Goal: Communication & Community: Answer question/provide support

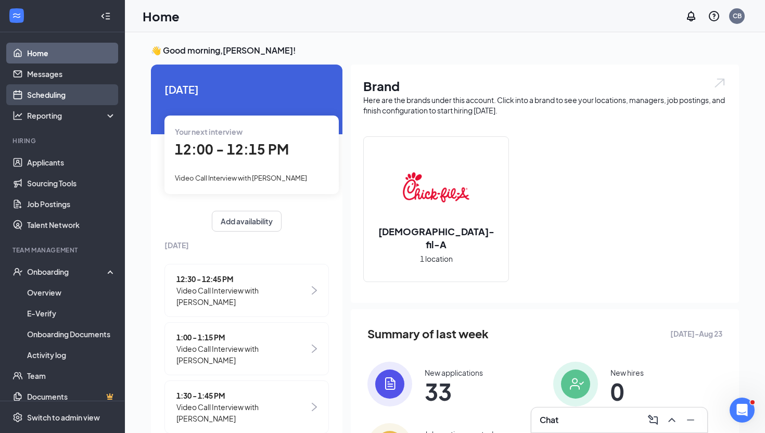
click at [85, 97] on link "Scheduling" at bounding box center [71, 94] width 89 height 21
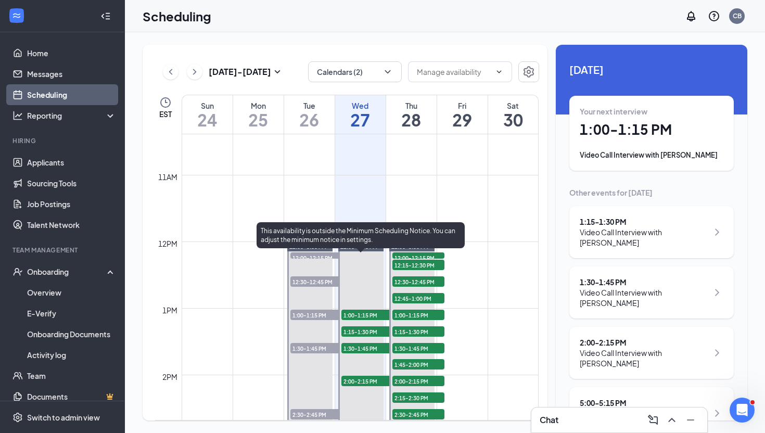
scroll to position [704, 0]
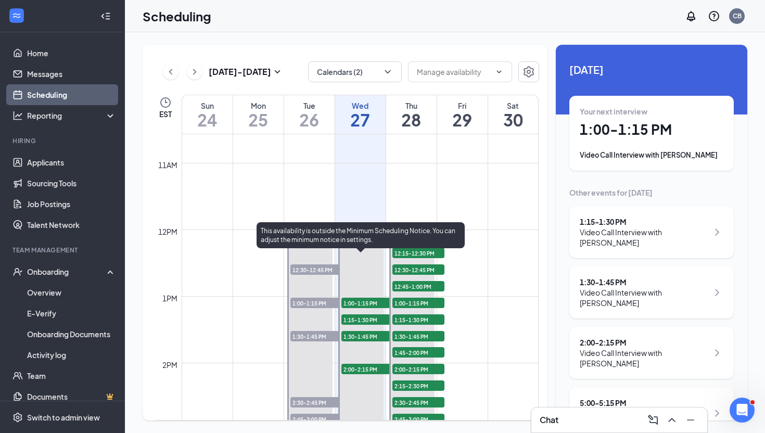
click at [366, 306] on span "1:00-1:15 PM" at bounding box center [367, 303] width 52 height 10
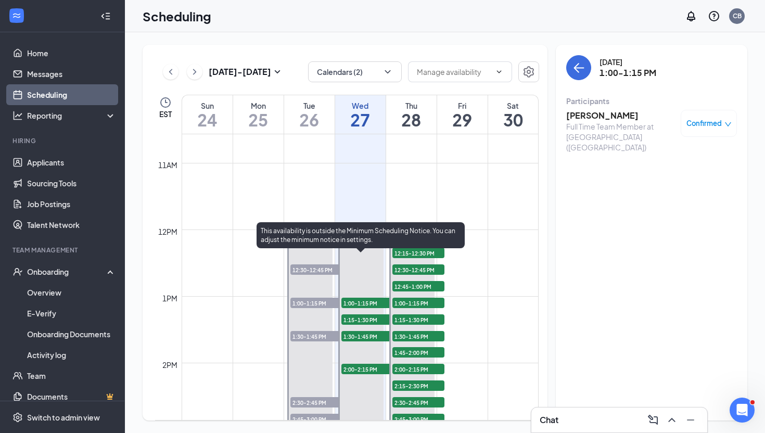
click at [366, 318] on span "1:15-1:30 PM" at bounding box center [367, 319] width 52 height 10
click at [364, 338] on span "1:30-1:45 PM" at bounding box center [367, 336] width 52 height 10
click at [361, 336] on span "1:30-1:45 PM" at bounding box center [367, 336] width 52 height 10
click at [366, 368] on span "2:00-2:15 PM" at bounding box center [367, 369] width 52 height 10
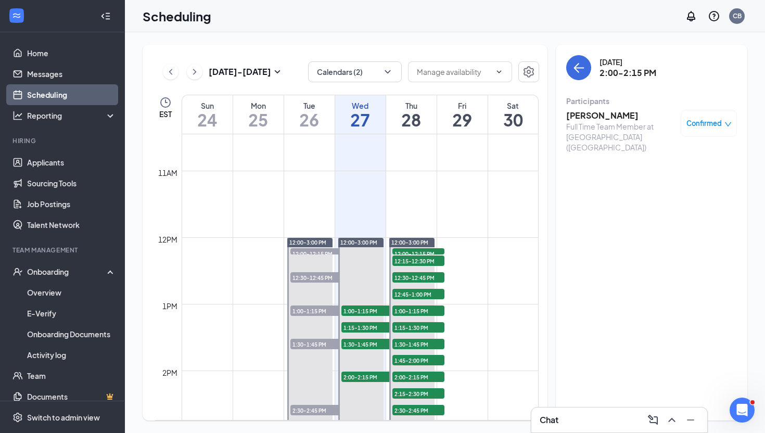
scroll to position [694, 0]
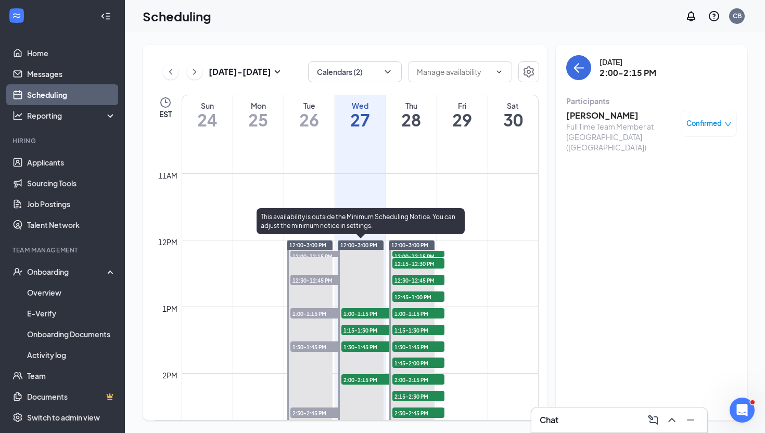
click at [367, 314] on span "1:00-1:15 PM" at bounding box center [367, 313] width 52 height 10
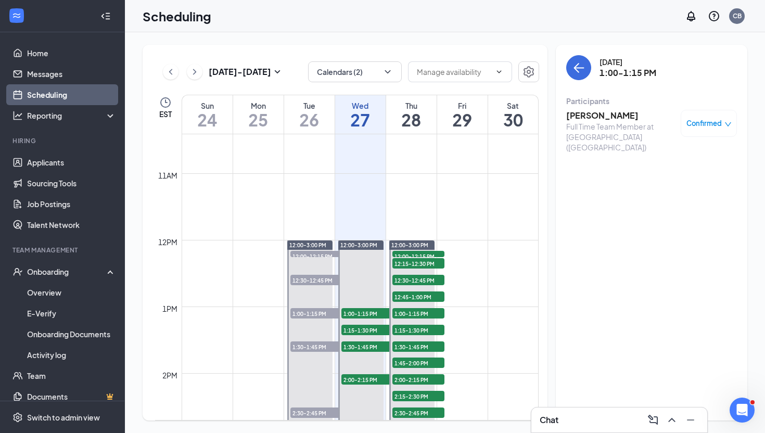
click at [588, 115] on h3 "[PERSON_NAME]" at bounding box center [620, 115] width 109 height 11
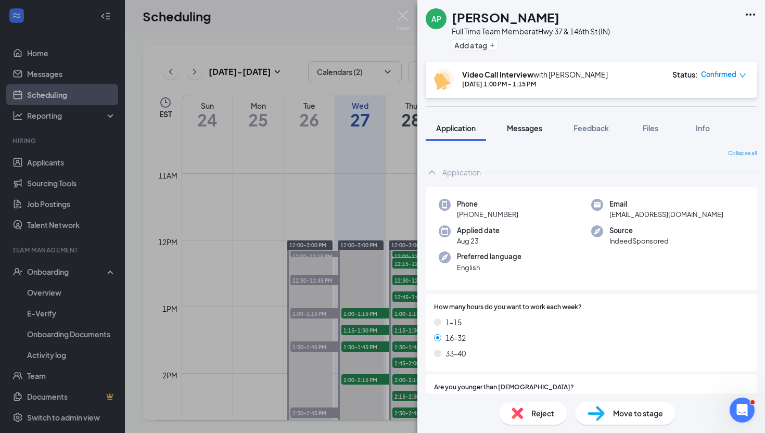
click at [521, 125] on span "Messages" at bounding box center [524, 127] width 35 height 9
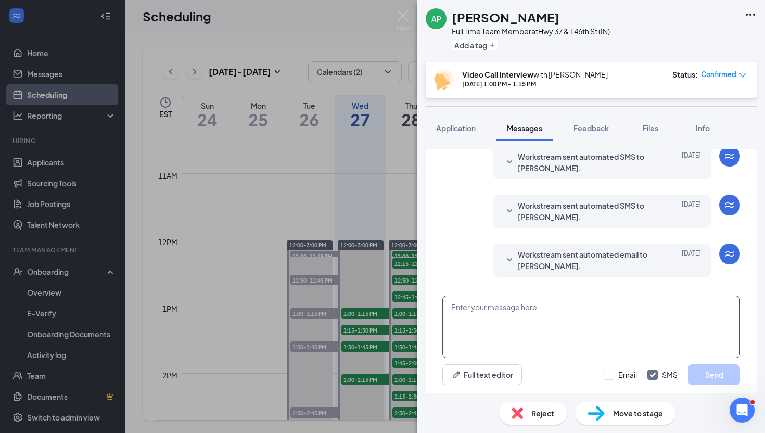
scroll to position [348, 0]
paste textarea "Hey —! This is Cammy from [DEMOGRAPHIC_DATA]-fil-A. I am looking forward to our…"
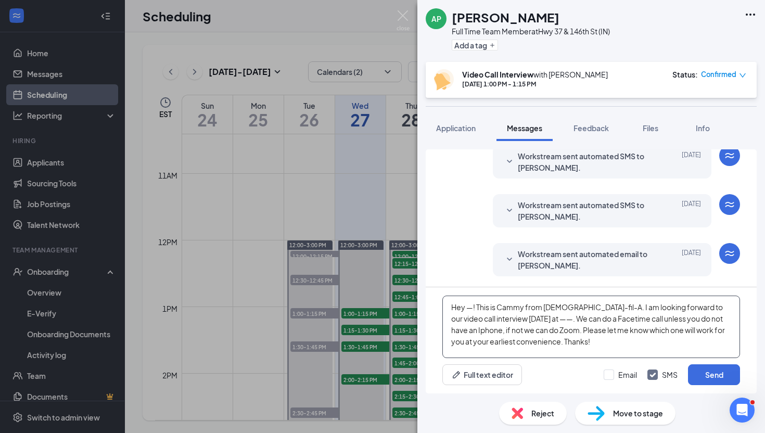
click at [469, 304] on textarea "Hey —! This is Cammy from [DEMOGRAPHIC_DATA]-fil-A. I am looking forward to our…" at bounding box center [591, 327] width 298 height 62
click at [528, 319] on textarea "Hey [PERSON_NAME]! This is Cammy from [DEMOGRAPHIC_DATA]-fil-A. I am looking fo…" at bounding box center [591, 327] width 298 height 62
type textarea "Hey [PERSON_NAME]! This is Cammy from [DEMOGRAPHIC_DATA]-fil-A. I am looking fo…"
click at [704, 375] on button "Send" at bounding box center [714, 374] width 52 height 21
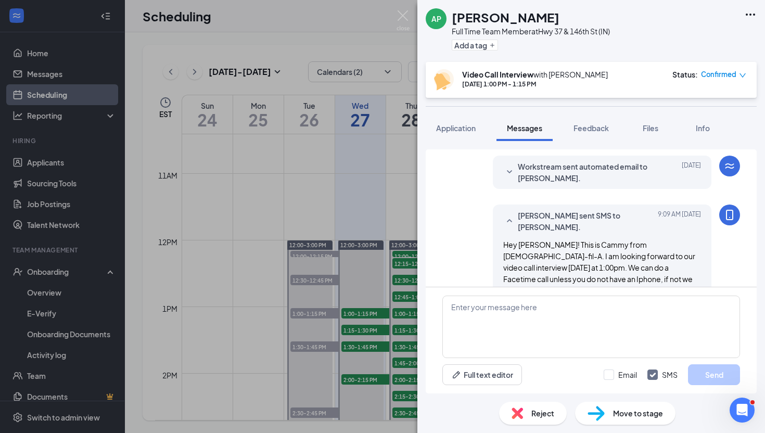
scroll to position [460, 0]
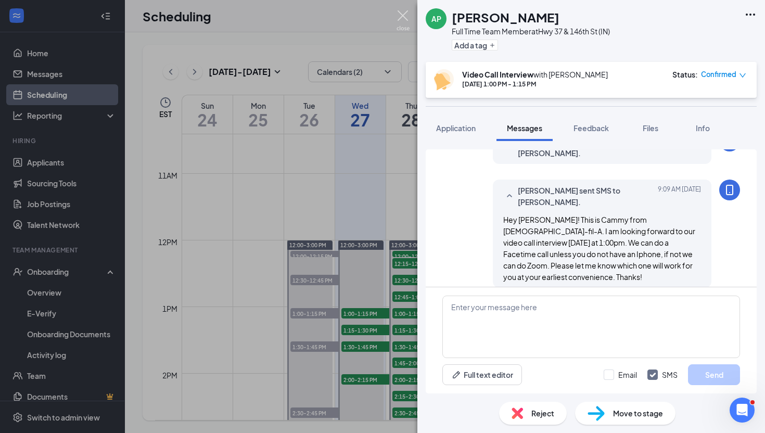
click at [406, 11] on img at bounding box center [403, 20] width 13 height 20
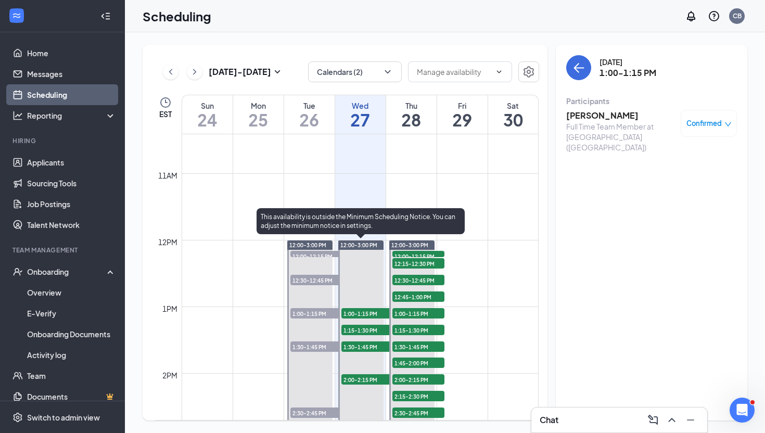
click at [366, 330] on span "1:15-1:30 PM" at bounding box center [367, 330] width 52 height 10
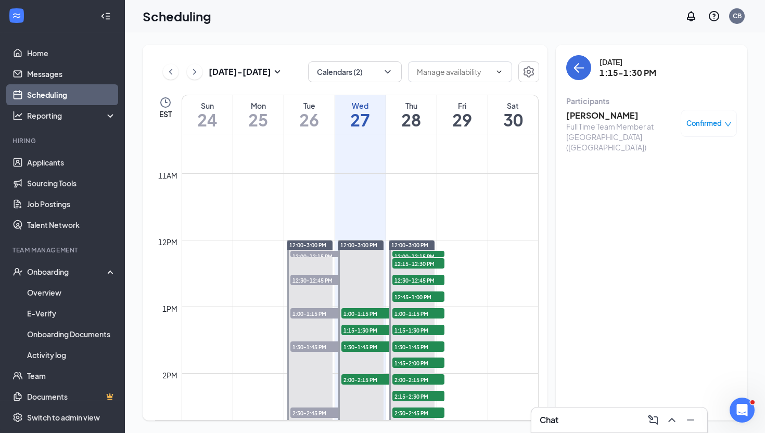
click at [652, 127] on div "Full Time Team Member at [GEOGRAPHIC_DATA] ([GEOGRAPHIC_DATA])" at bounding box center [620, 136] width 109 height 31
click at [594, 116] on h3 "[PERSON_NAME]" at bounding box center [620, 115] width 109 height 11
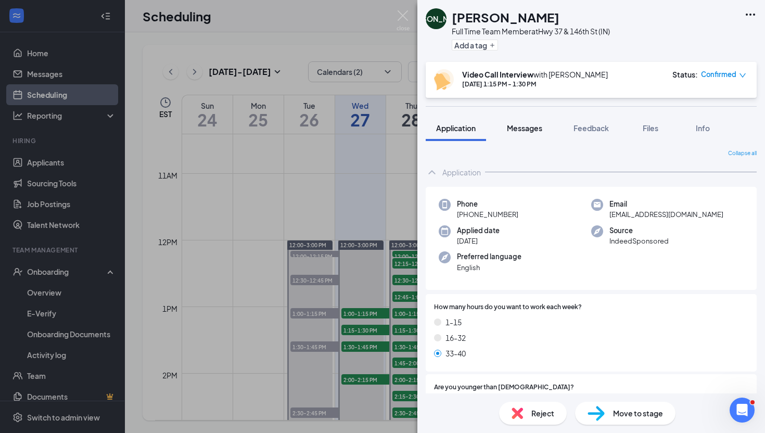
click at [520, 130] on span "Messages" at bounding box center [524, 127] width 35 height 9
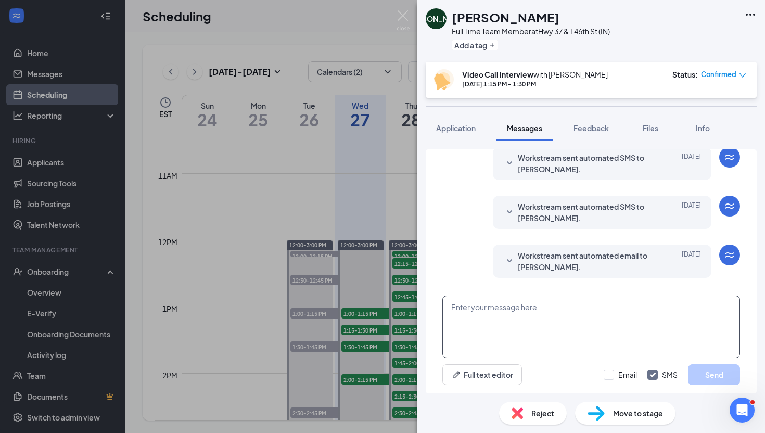
scroll to position [348, 0]
paste textarea "Hey —! This is Cammy from [DEMOGRAPHIC_DATA]-fil-A. I am looking forward to our…"
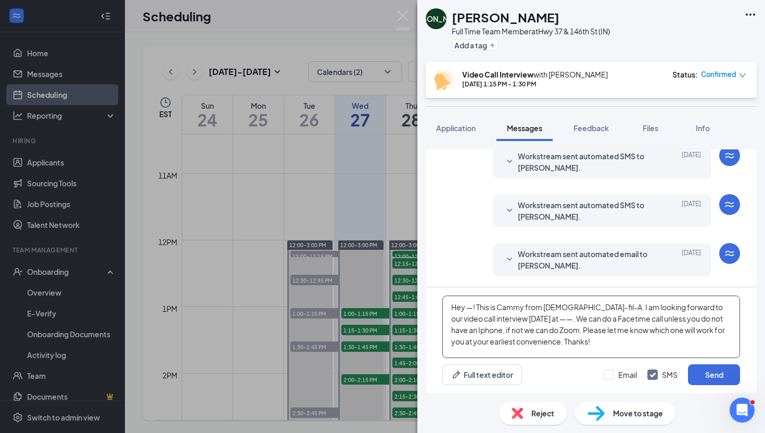
click at [472, 308] on textarea "Hey —! This is Cammy from [DEMOGRAPHIC_DATA]-fil-A. I am looking forward to our…" at bounding box center [591, 327] width 298 height 62
click at [525, 321] on textarea "Hey [PERSON_NAME]! This is Cammy from [DEMOGRAPHIC_DATA]-fil-A. I am looking fo…" at bounding box center [591, 327] width 298 height 62
type textarea "Hey [PERSON_NAME]! This is Cammy from [DEMOGRAPHIC_DATA]-fil-A. I am looking fo…"
click at [709, 378] on button "Send" at bounding box center [714, 374] width 52 height 21
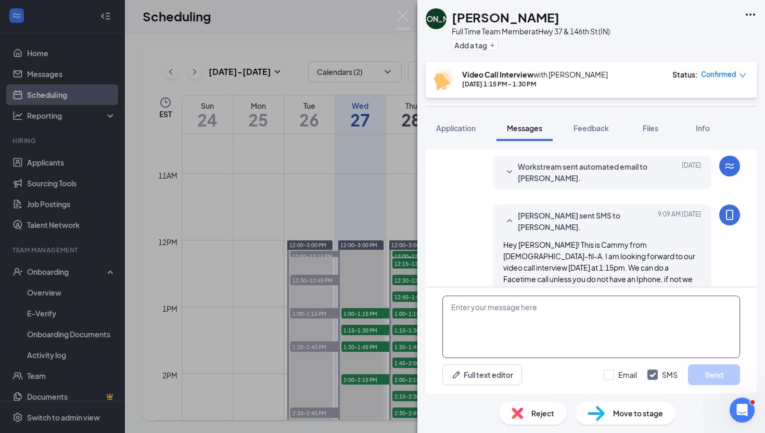
scroll to position [460, 0]
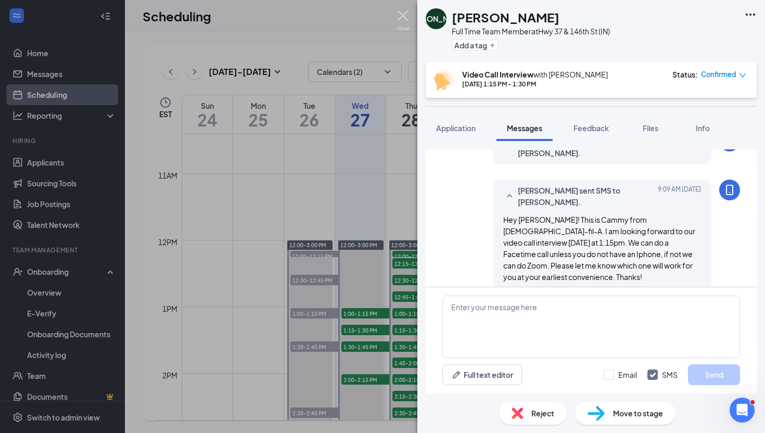
click at [402, 12] on img at bounding box center [403, 20] width 13 height 20
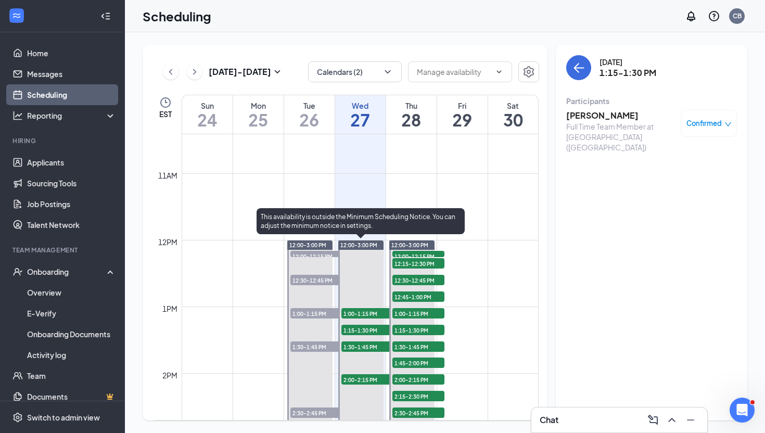
click at [375, 347] on span "1:30-1:45 PM" at bounding box center [367, 346] width 52 height 10
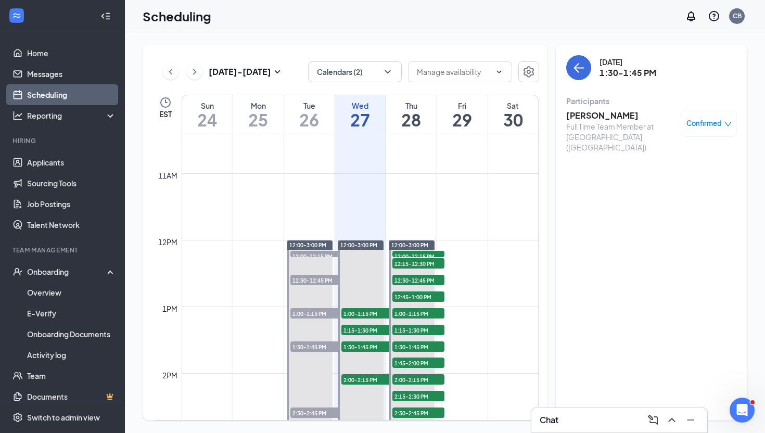
click at [591, 117] on h3 "[PERSON_NAME]" at bounding box center [620, 115] width 109 height 11
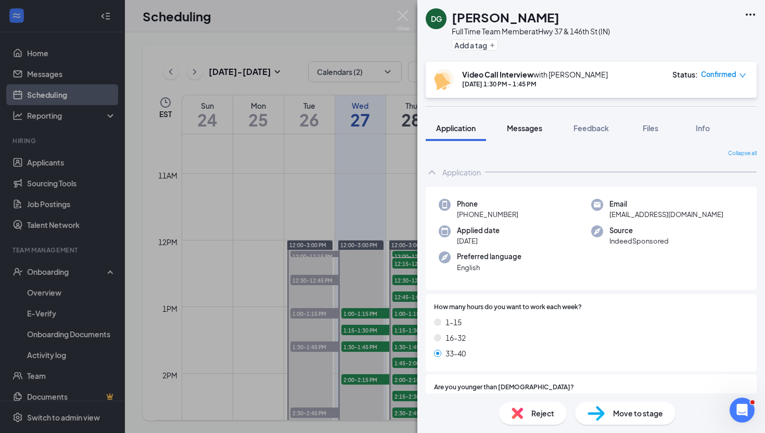
click at [515, 127] on span "Messages" at bounding box center [524, 127] width 35 height 9
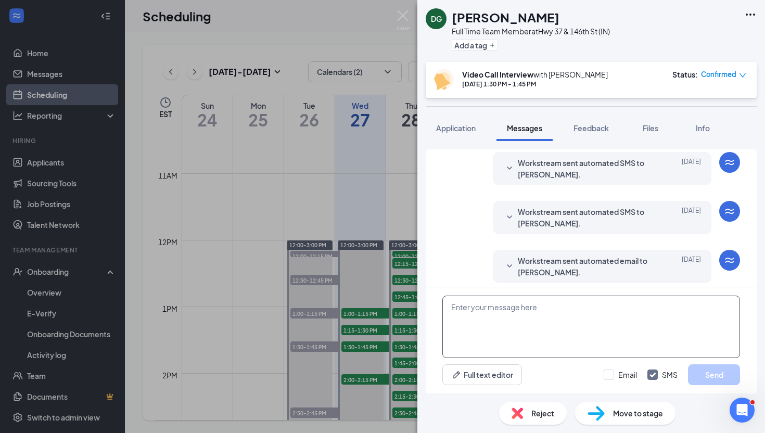
scroll to position [348, 0]
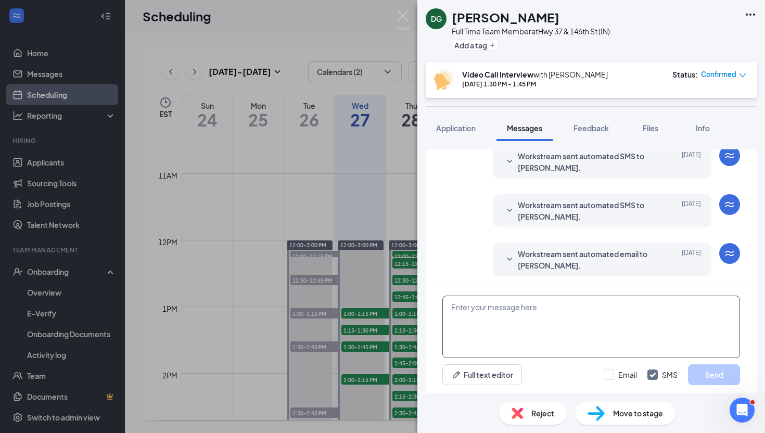
paste textarea "Hey —! This is Cammy from [DEMOGRAPHIC_DATA]-fil-A. I am looking forward to our…"
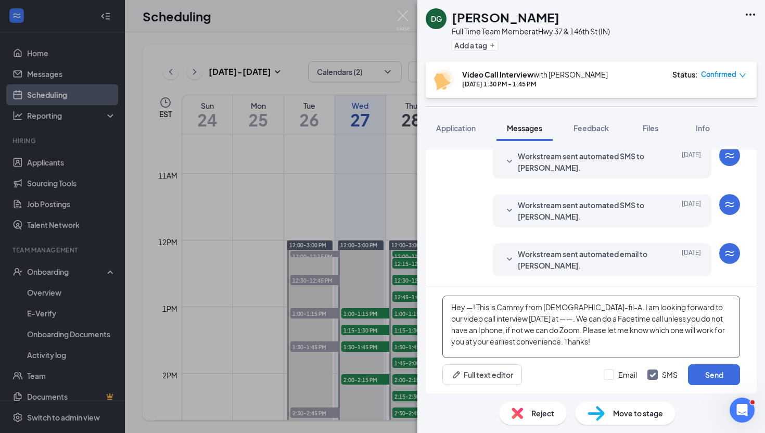
click at [469, 308] on textarea "Hey —! This is Cammy from [DEMOGRAPHIC_DATA]-fil-A. I am looking forward to our…" at bounding box center [591, 327] width 298 height 62
click at [524, 319] on textarea "Hey [PERSON_NAME]! This is Cammy from [DEMOGRAPHIC_DATA]-fil-A. I am looking fo…" at bounding box center [591, 327] width 298 height 62
type textarea "Hey [PERSON_NAME]! This is Cammy from [DEMOGRAPHIC_DATA]-fil-A. I am looking fo…"
click at [695, 376] on button "Send" at bounding box center [714, 374] width 52 height 21
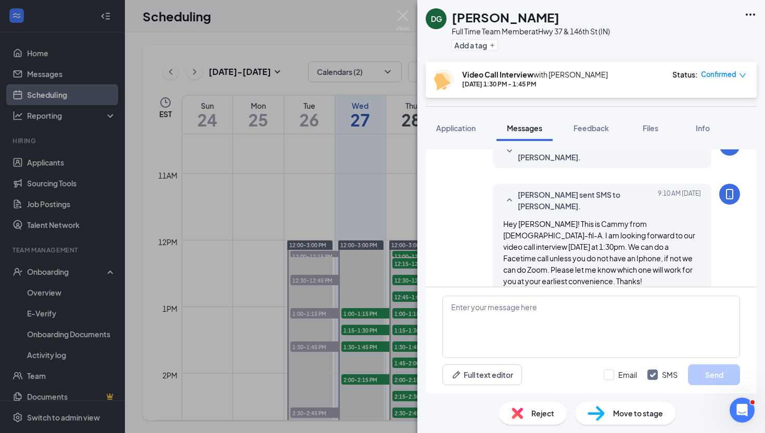
scroll to position [460, 0]
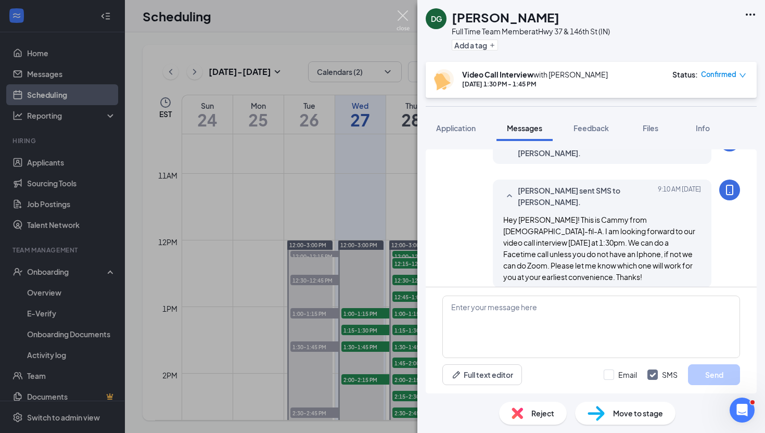
click at [404, 14] on img at bounding box center [403, 20] width 13 height 20
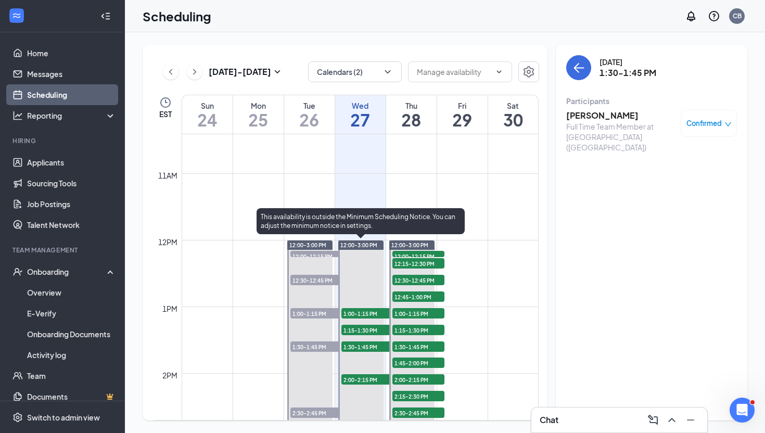
click at [362, 349] on span "1:30-1:45 PM" at bounding box center [367, 346] width 52 height 10
click at [360, 378] on span "2:00-2:15 PM" at bounding box center [367, 379] width 52 height 10
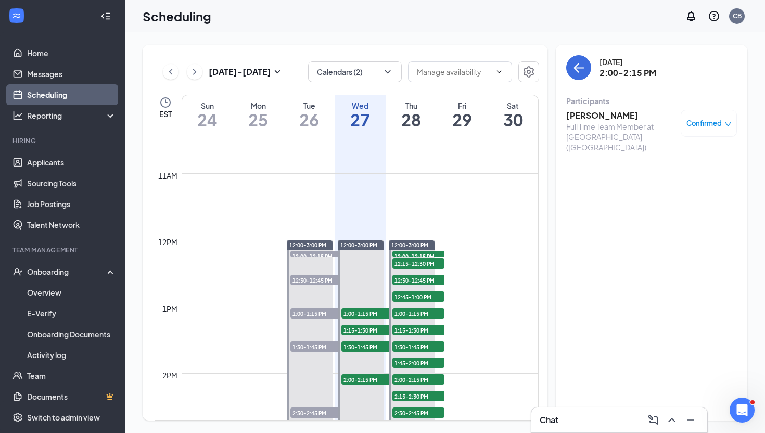
click at [595, 115] on h3 "[PERSON_NAME]" at bounding box center [620, 115] width 109 height 11
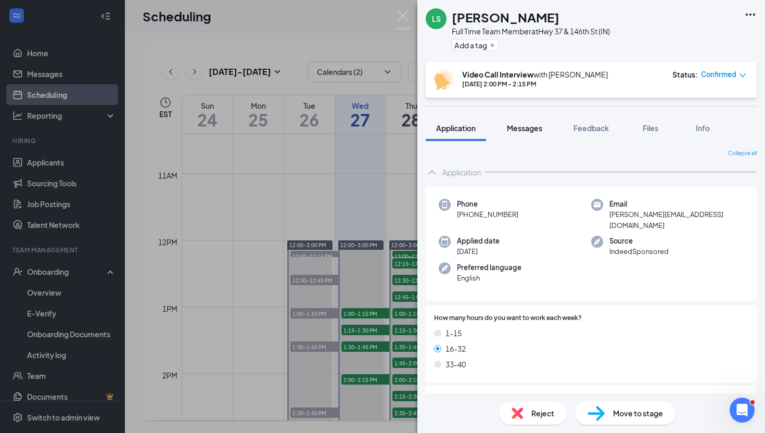
click at [523, 129] on span "Messages" at bounding box center [524, 127] width 35 height 9
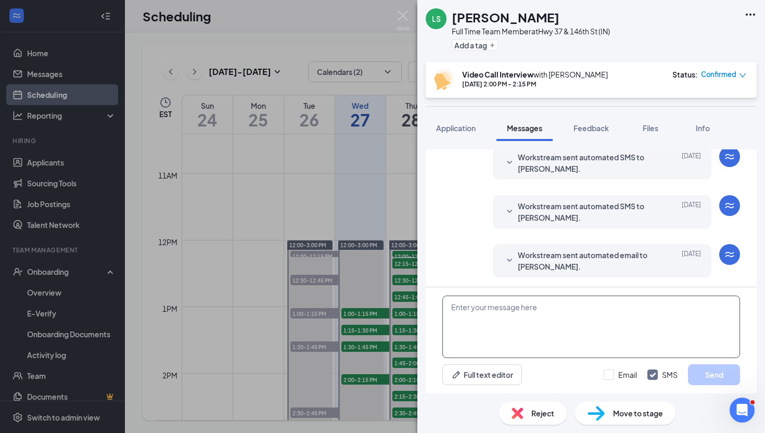
scroll to position [348, 0]
paste textarea "Hey —! This is Cammy from [DEMOGRAPHIC_DATA]-fil-A. I am looking forward to our…"
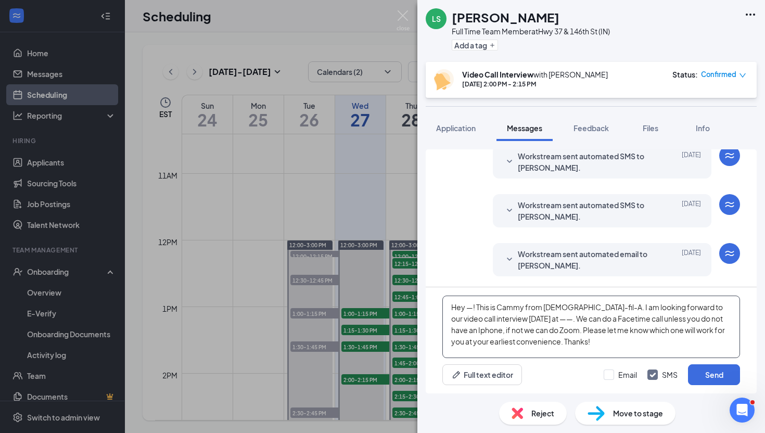
click at [471, 308] on textarea "Hey —! This is Cammy from [DEMOGRAPHIC_DATA]-fil-A. I am looking forward to our…" at bounding box center [591, 327] width 298 height 62
click at [522, 321] on textarea "Hey [PERSON_NAME]! This is Cammy from [DEMOGRAPHIC_DATA]-fil-A. I am looking fo…" at bounding box center [591, 327] width 298 height 62
type textarea "Hey [PERSON_NAME]! This is Cammy from [DEMOGRAPHIC_DATA]-fil-A. I am looking fo…"
click at [709, 381] on button "Send" at bounding box center [714, 374] width 52 height 21
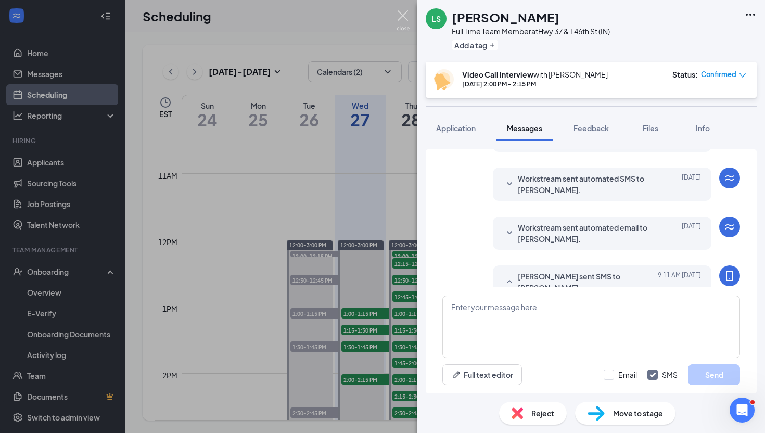
scroll to position [460, 0]
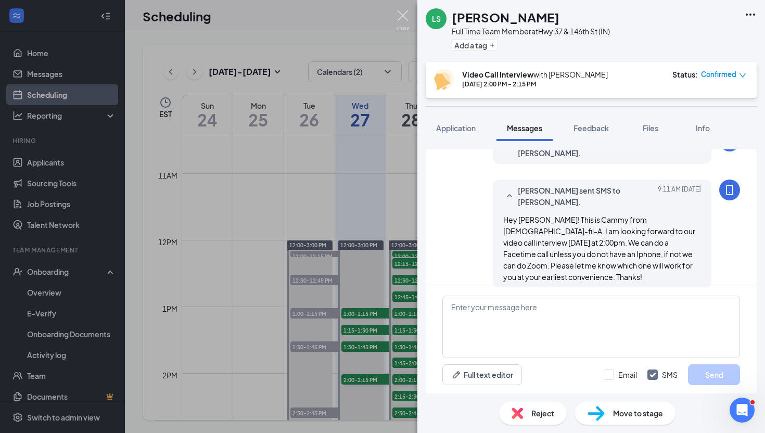
click at [408, 21] on img at bounding box center [403, 20] width 13 height 20
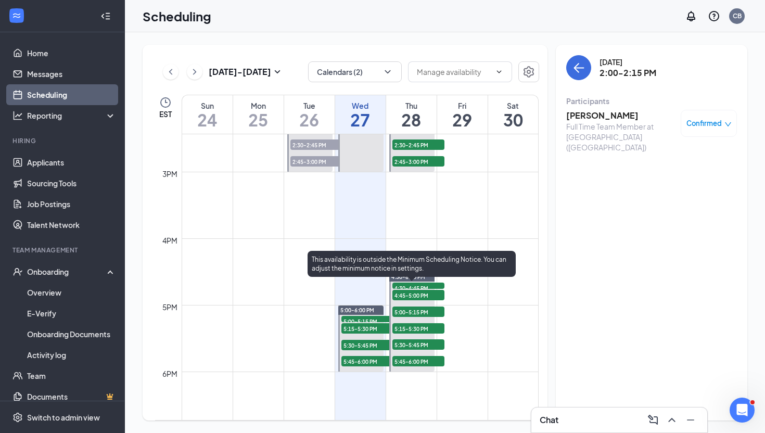
scroll to position [971, 0]
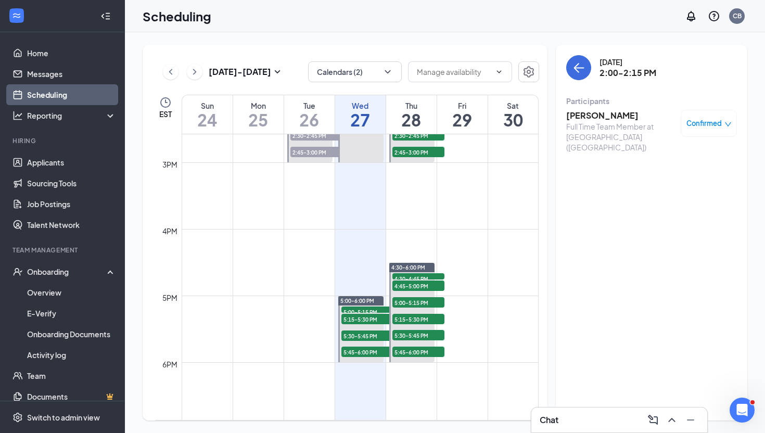
click at [556, 419] on h3 "Chat" at bounding box center [549, 419] width 19 height 11
